Goal: Information Seeking & Learning: Learn about a topic

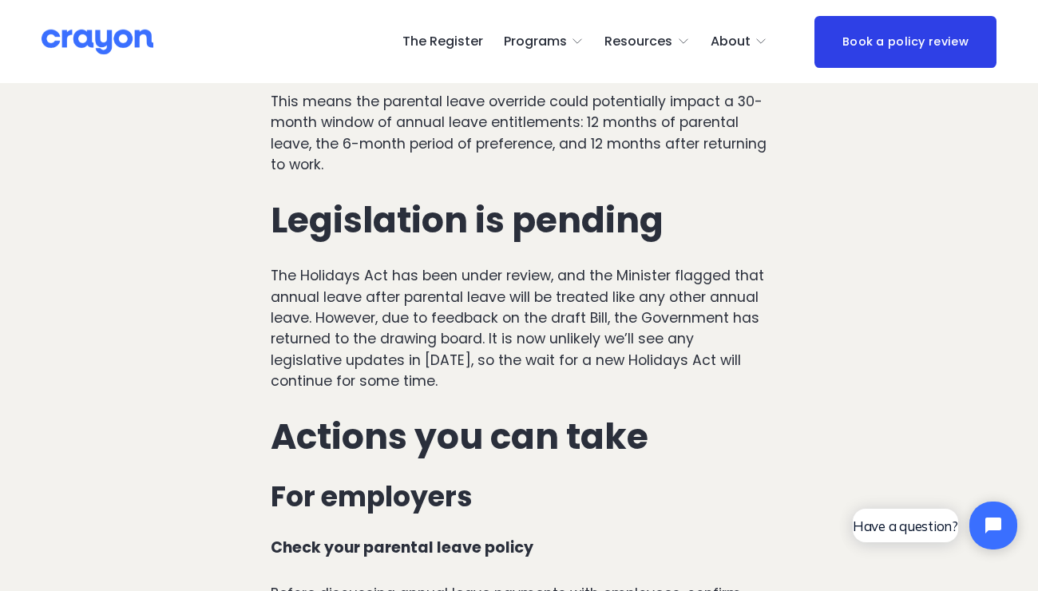
scroll to position [4813, 0]
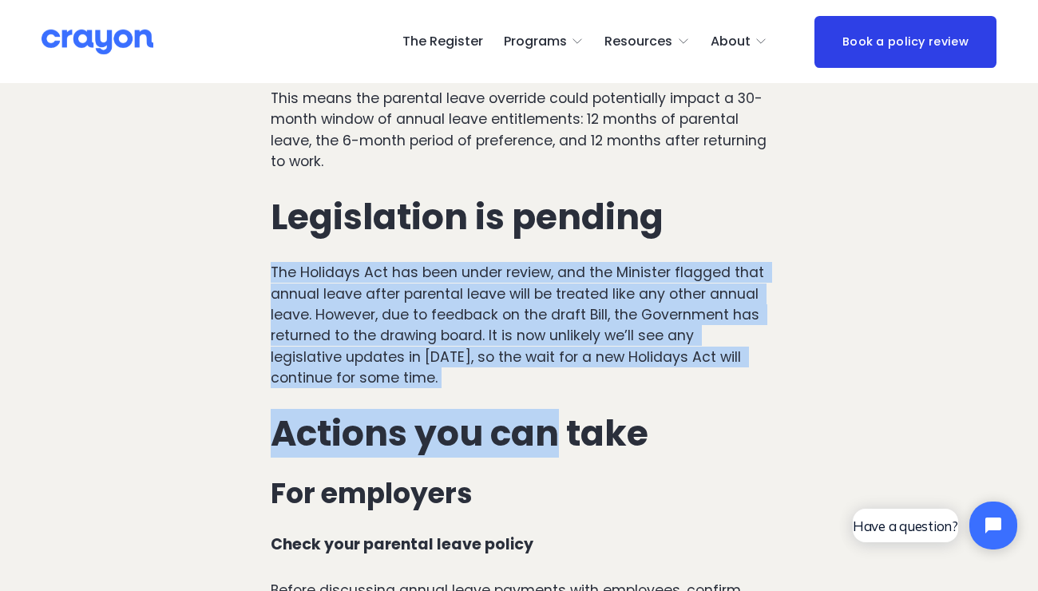
drag, startPoint x: 561, startPoint y: 316, endPoint x: 239, endPoint y: 150, distance: 362.0
click at [505, 262] on p "The Holidays Act has been under review, and the Minister flagged that annual le…" at bounding box center [519, 325] width 496 height 126
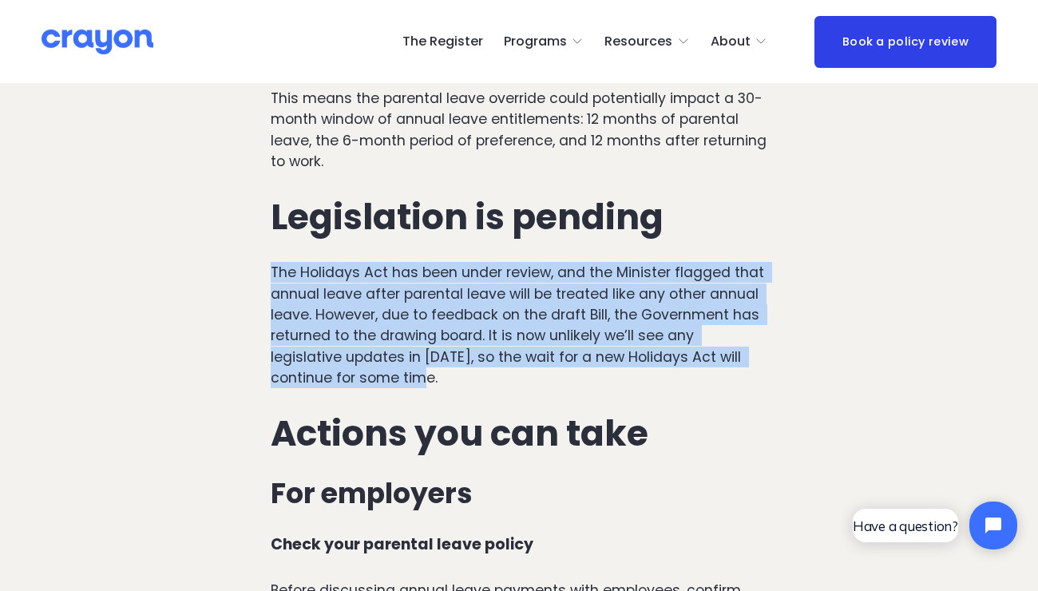
drag, startPoint x: 550, startPoint y: 285, endPoint x: 271, endPoint y: 180, distance: 298.6
click at [271, 262] on p "The Holidays Act has been under review, and the Minister flagged that annual le…" at bounding box center [519, 325] width 496 height 126
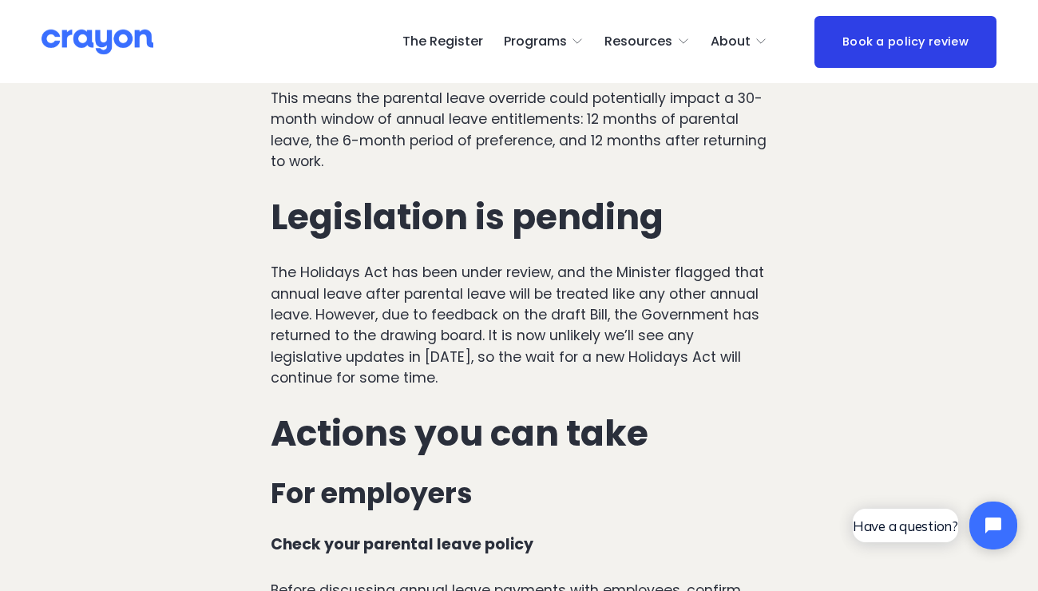
click at [425, 281] on p "The Holidays Act has been under review, and the Minister flagged that annual le…" at bounding box center [519, 325] width 496 height 126
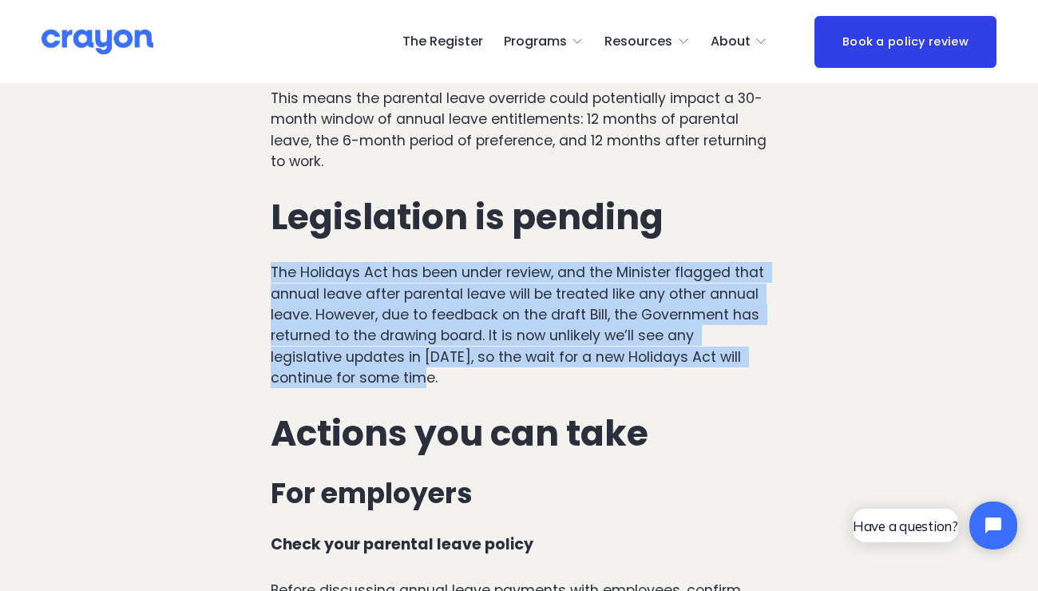
drag, startPoint x: 567, startPoint y: 290, endPoint x: 315, endPoint y: 159, distance: 283.5
click at [315, 159] on div "Other circumstances to consider: When an employee resigns while on parental lea…" at bounding box center [519, 359] width 496 height 2490
click at [366, 262] on p "The Holidays Act has been under review, and the Minister flagged that annual le…" at bounding box center [519, 325] width 496 height 126
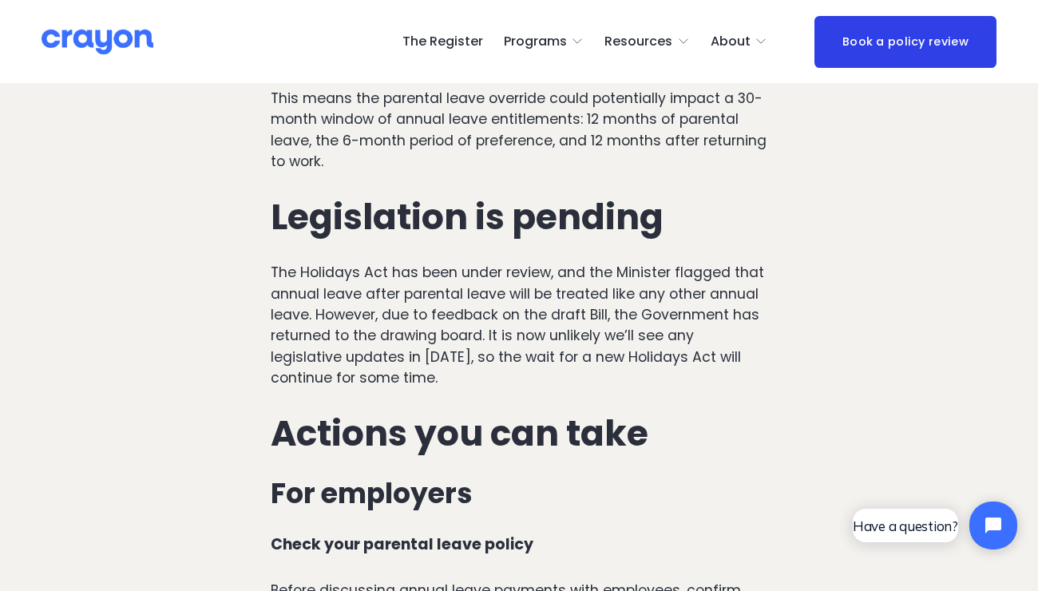
click at [556, 307] on div "Other circumstances to consider: When an employee resigns while on parental lea…" at bounding box center [519, 359] width 496 height 2490
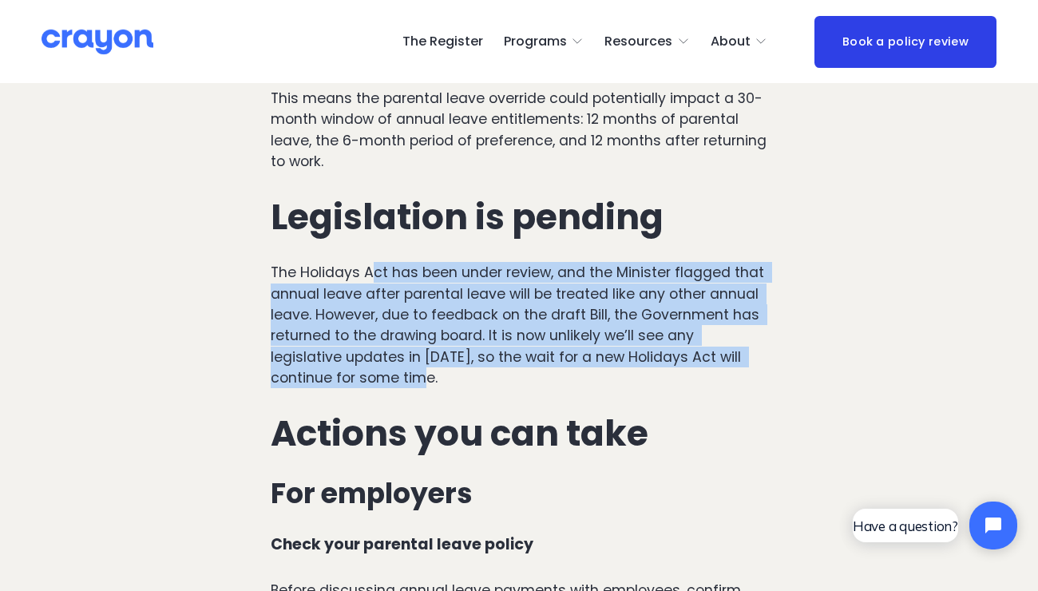
drag, startPoint x: 568, startPoint y: 288, endPoint x: 378, endPoint y: 181, distance: 218.7
click at [378, 262] on p "The Holidays Act has been under review, and the Minister flagged that annual le…" at bounding box center [519, 325] width 496 height 126
drag, startPoint x: 568, startPoint y: 295, endPoint x: 148, endPoint y: 149, distance: 445.3
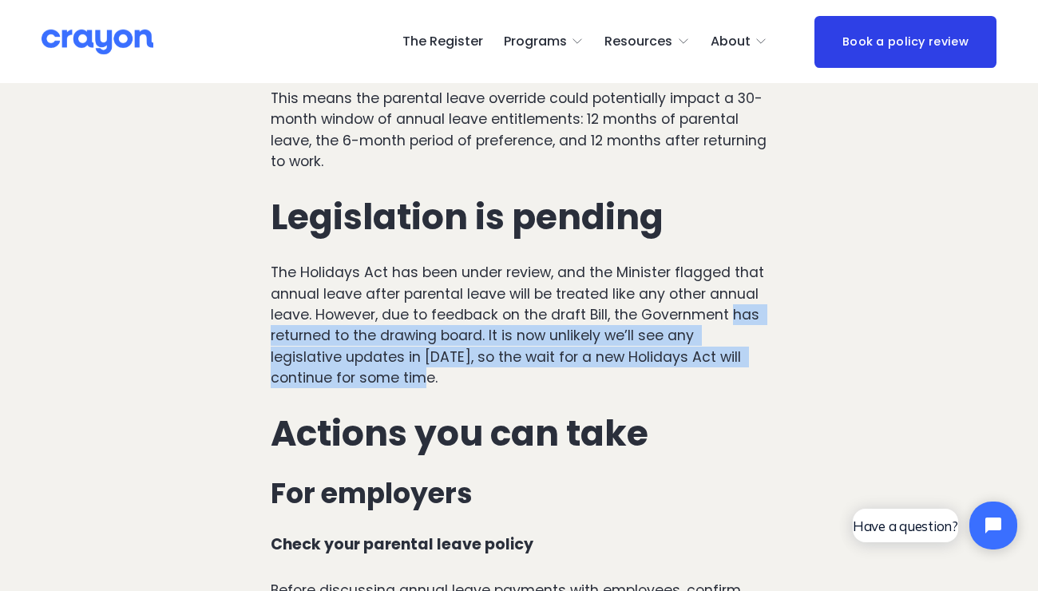
drag, startPoint x: 656, startPoint y: 287, endPoint x: 367, endPoint y: 239, distance: 292.9
click at [367, 262] on p "The Holidays Act has been under review, and the Minister flagged that annual le…" at bounding box center [519, 325] width 496 height 126
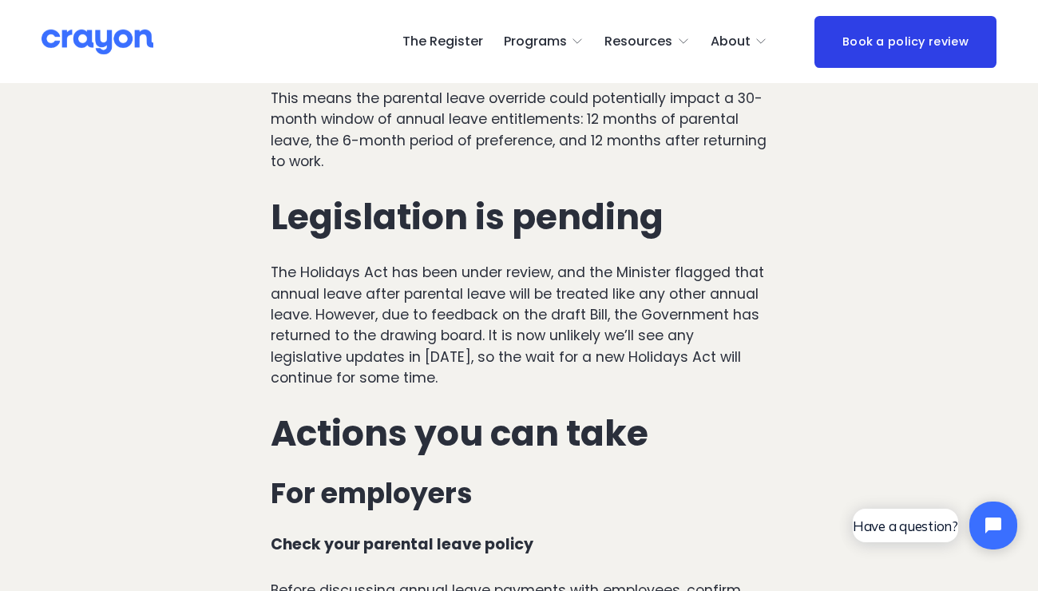
click at [375, 297] on div "Other circumstances to consider: When an employee resigns while on parental lea…" at bounding box center [519, 359] width 496 height 2490
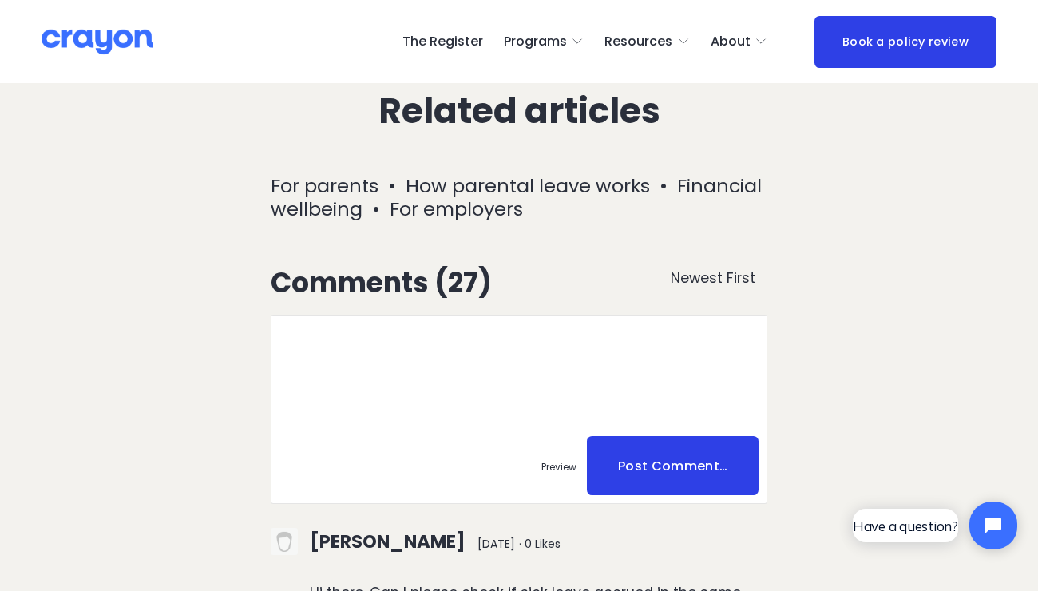
scroll to position [7602, 0]
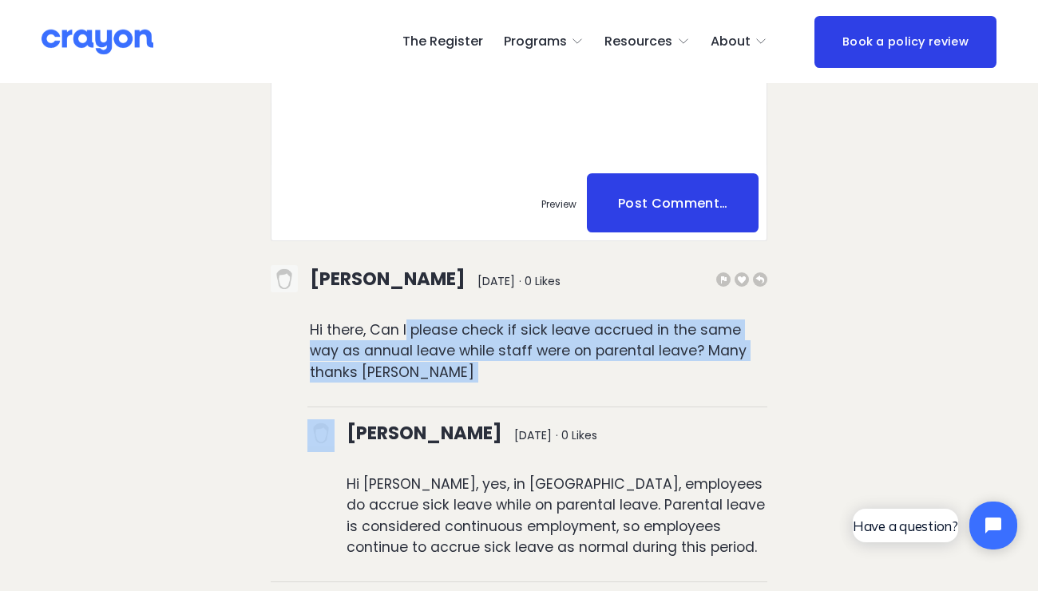
drag, startPoint x: 474, startPoint y: 271, endPoint x: 408, endPoint y: 214, distance: 87.7
click at [429, 319] on p "Hi there, Can I please check if sick leave accrued in the same way as annual le…" at bounding box center [538, 350] width 457 height 63
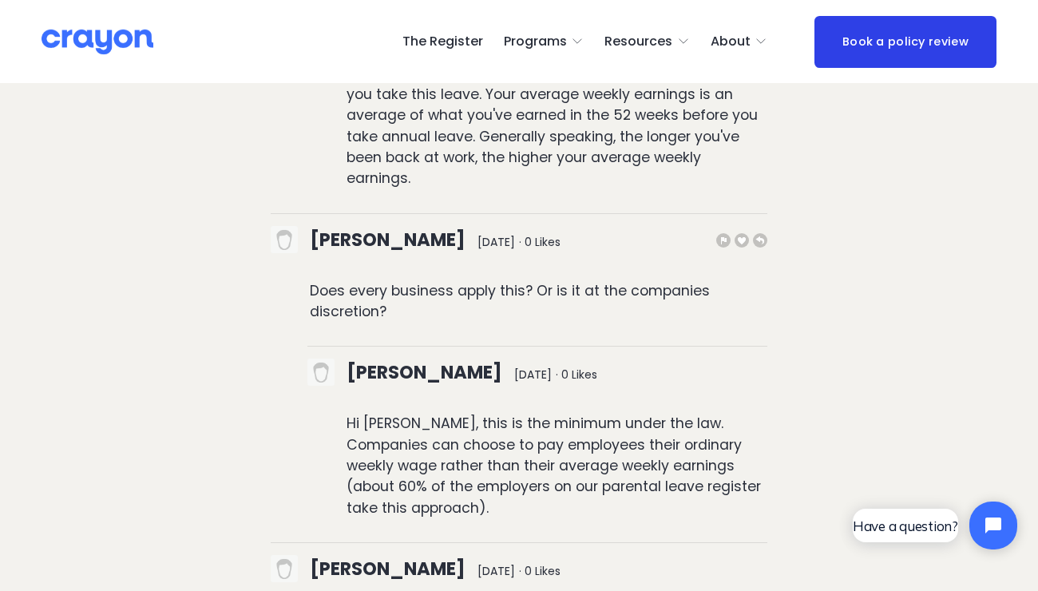
scroll to position [9865, 0]
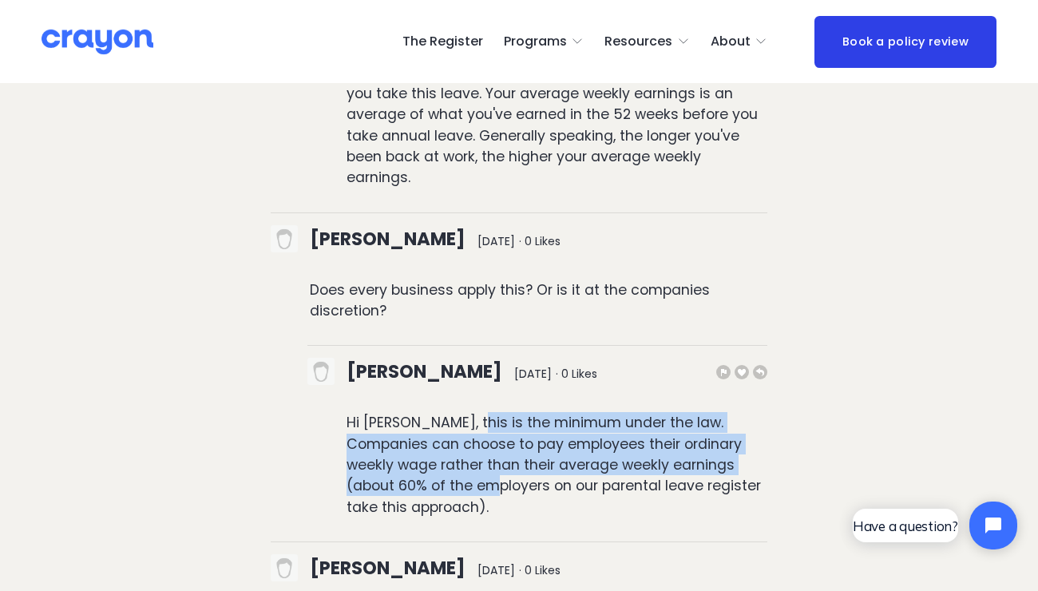
drag, startPoint x: 463, startPoint y: 362, endPoint x: 463, endPoint y: 299, distance: 63.9
click at [463, 412] on p "Hi [PERSON_NAME], this is the minimum under the law. Companies can choose to pa…" at bounding box center [556, 464] width 421 height 105
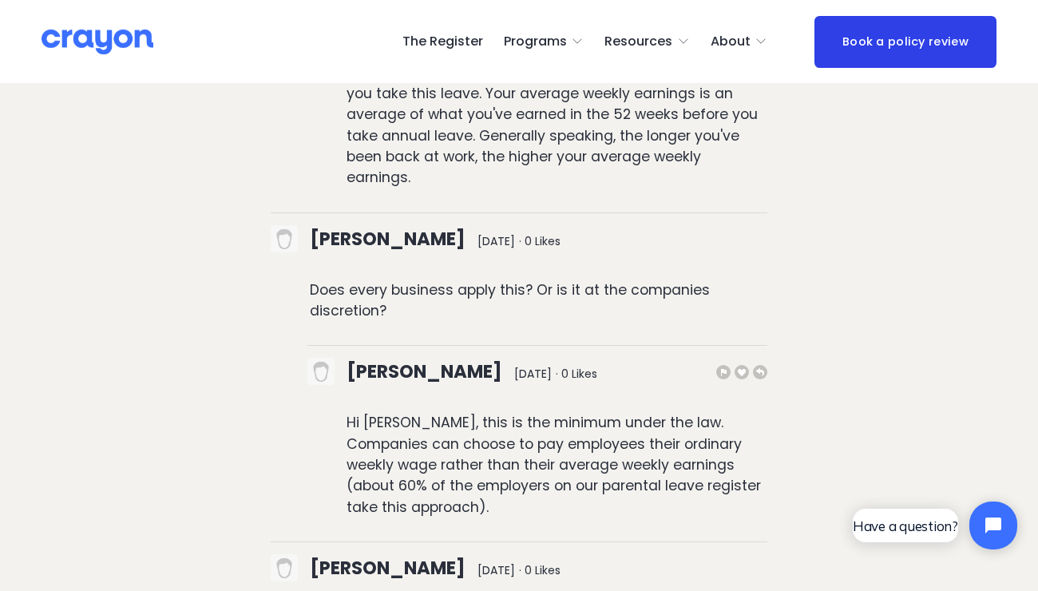
click at [504, 412] on p "Hi [PERSON_NAME], this is the minimum under the law. Companies can choose to pa…" at bounding box center [556, 464] width 421 height 105
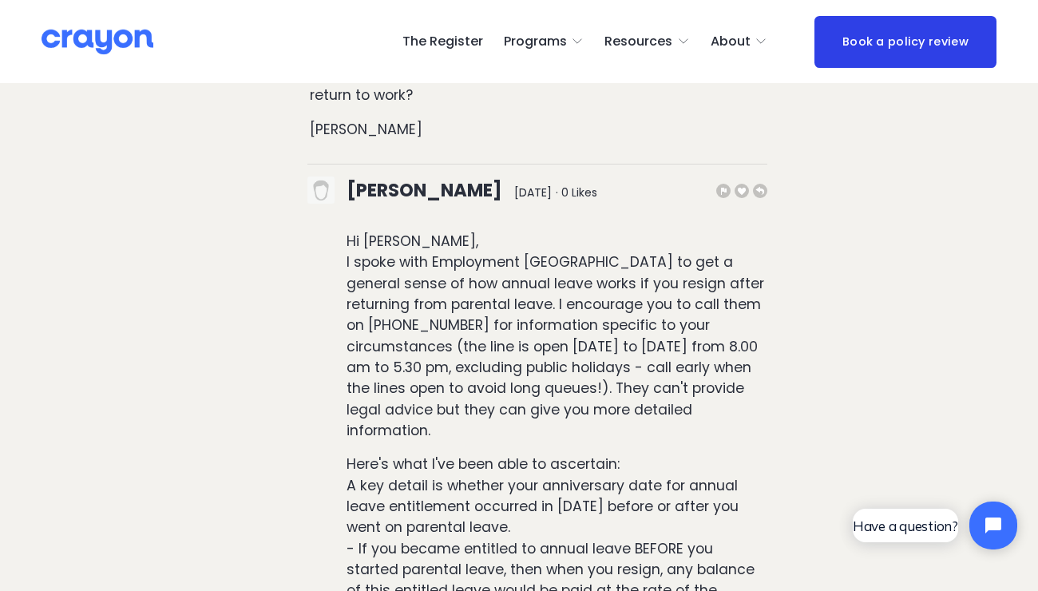
scroll to position [11147, 0]
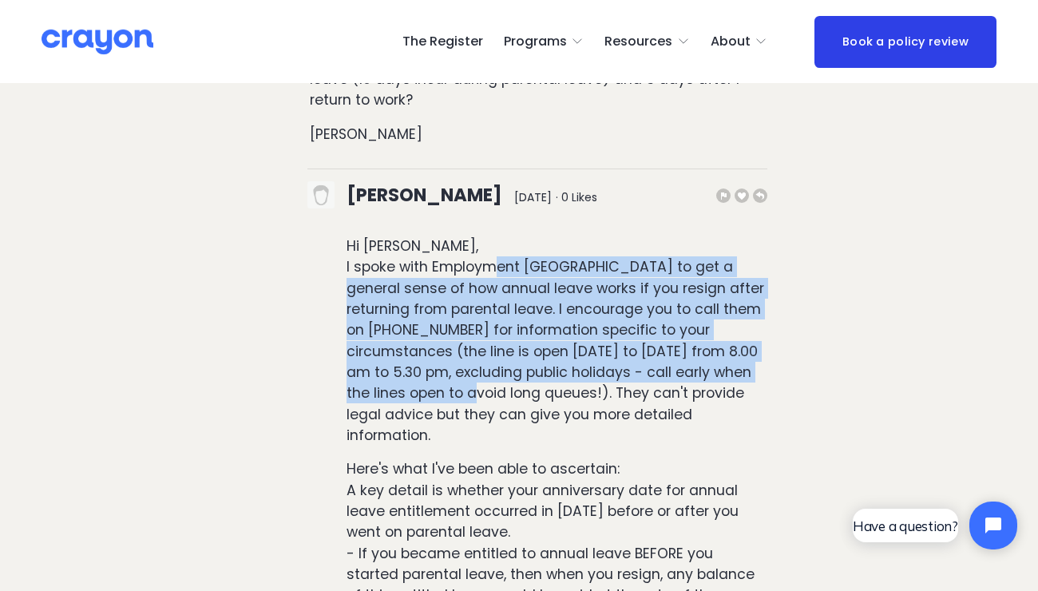
drag, startPoint x: 567, startPoint y: 255, endPoint x: 493, endPoint y: 124, distance: 150.1
click at [497, 235] on p "Hi [PERSON_NAME], I spoke with Employment [GEOGRAPHIC_DATA] to get a general se…" at bounding box center [556, 340] width 421 height 210
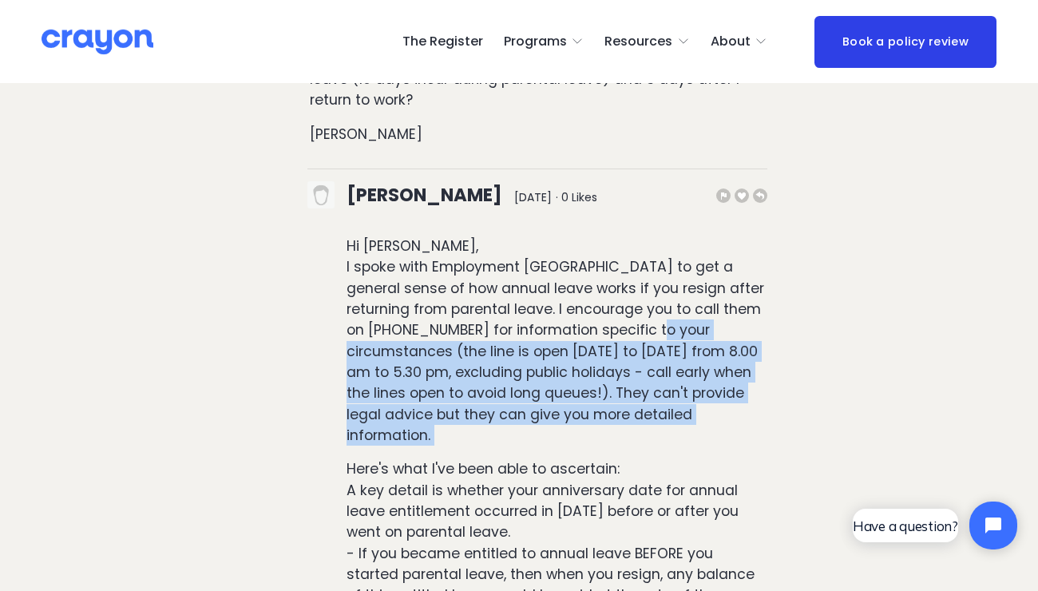
drag, startPoint x: 473, startPoint y: 313, endPoint x: 348, endPoint y: 219, distance: 156.8
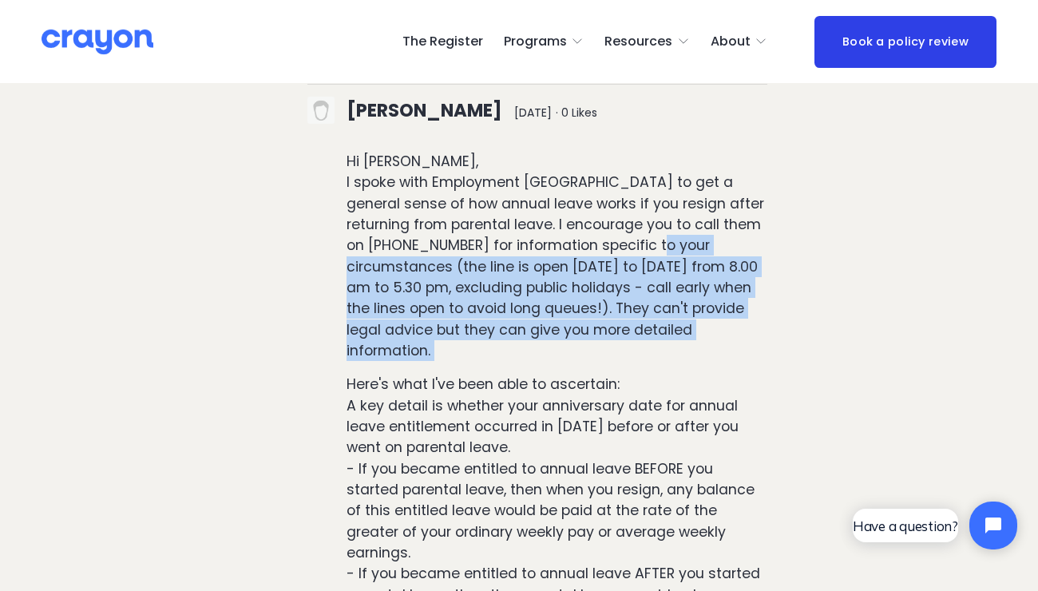
scroll to position [11231, 0]
drag, startPoint x: 586, startPoint y: 589, endPoint x: 796, endPoint y: 152, distance: 485.2
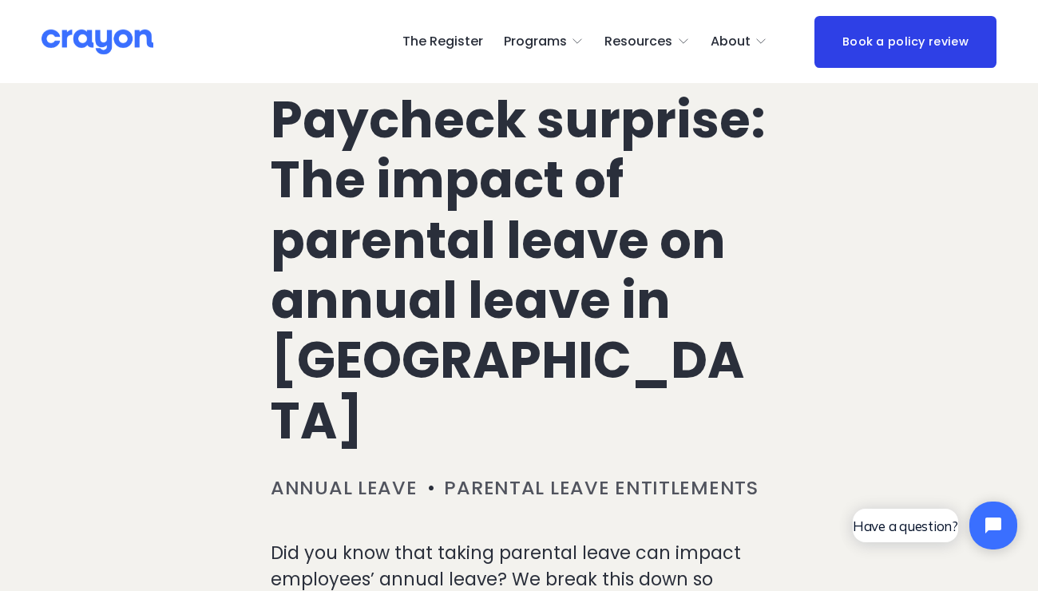
scroll to position [94, 0]
